Goal: Task Accomplishment & Management: Use online tool/utility

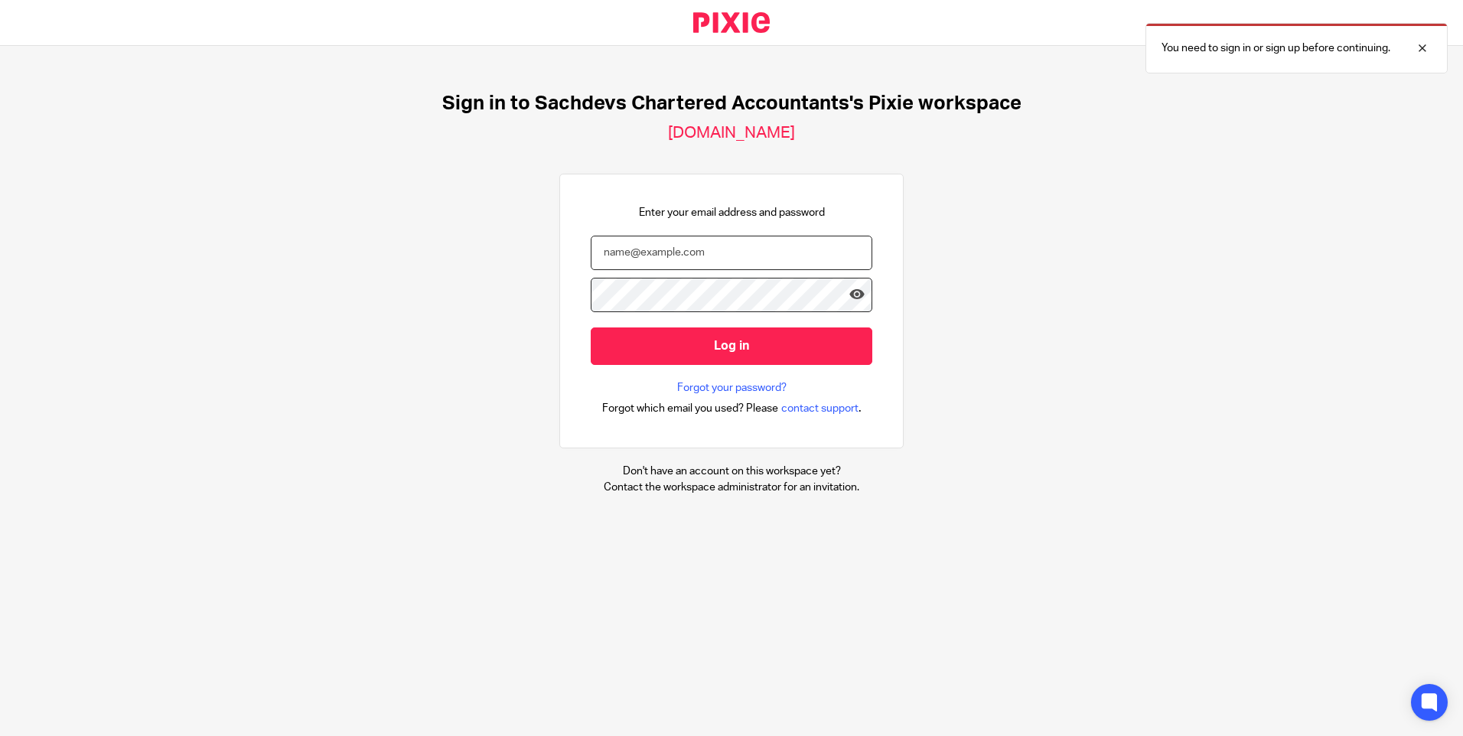
click at [782, 251] on input "email" at bounding box center [732, 253] width 282 height 34
type input "[PERSON_NAME][EMAIL_ADDRESS][DOMAIN_NAME]"
click at [591, 327] on input "Log in" at bounding box center [732, 345] width 282 height 37
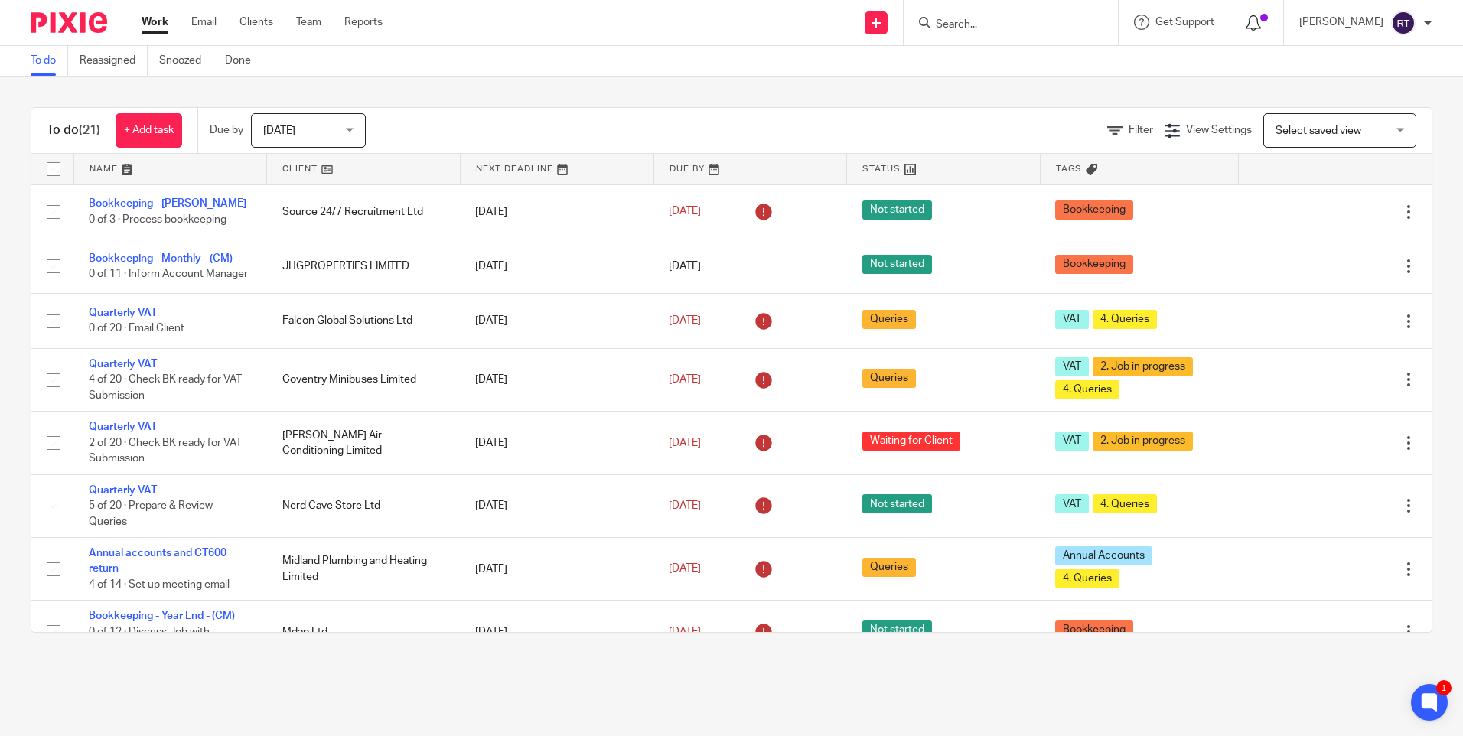
click at [1268, 18] on span at bounding box center [1264, 18] width 8 height 8
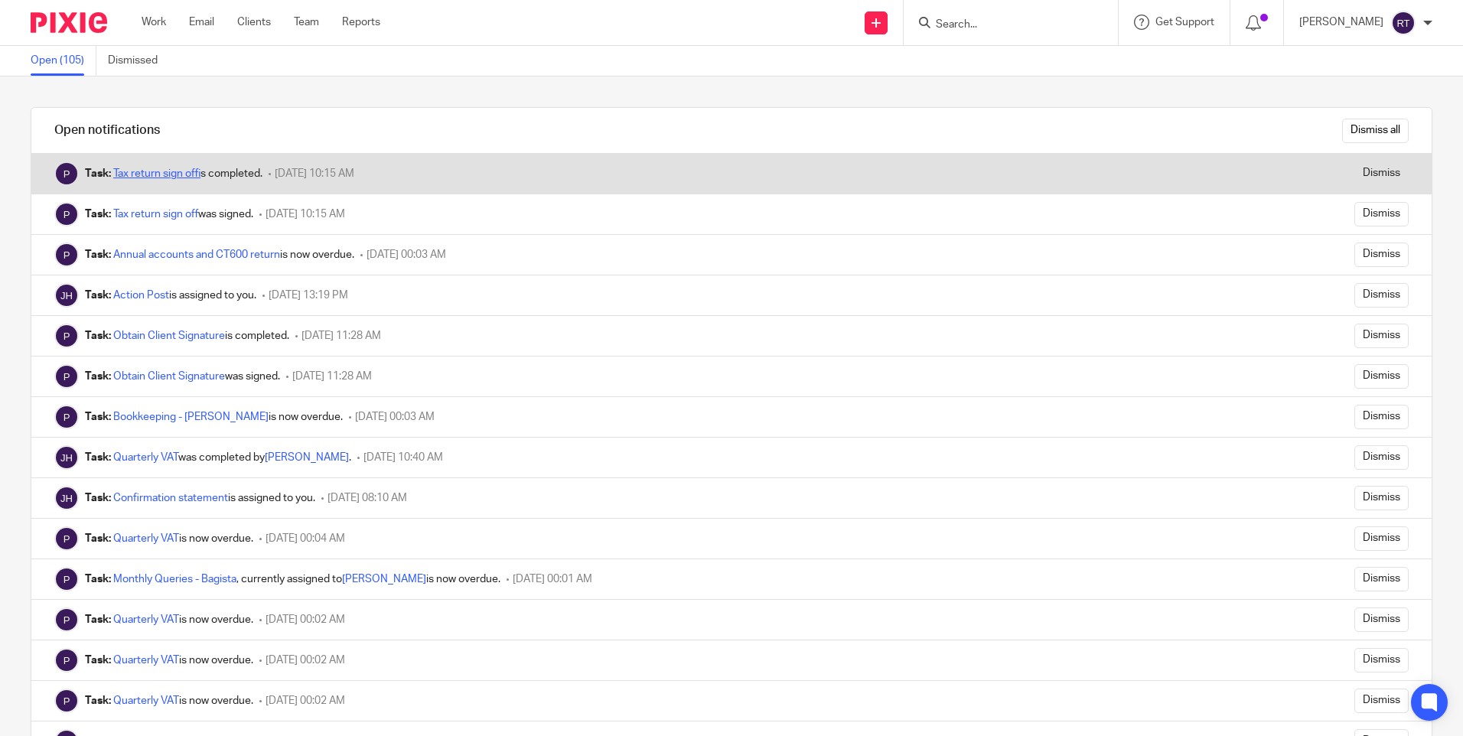
click at [171, 172] on link "Tax return sign off" at bounding box center [156, 173] width 87 height 11
